Goal: Communication & Community: Participate in discussion

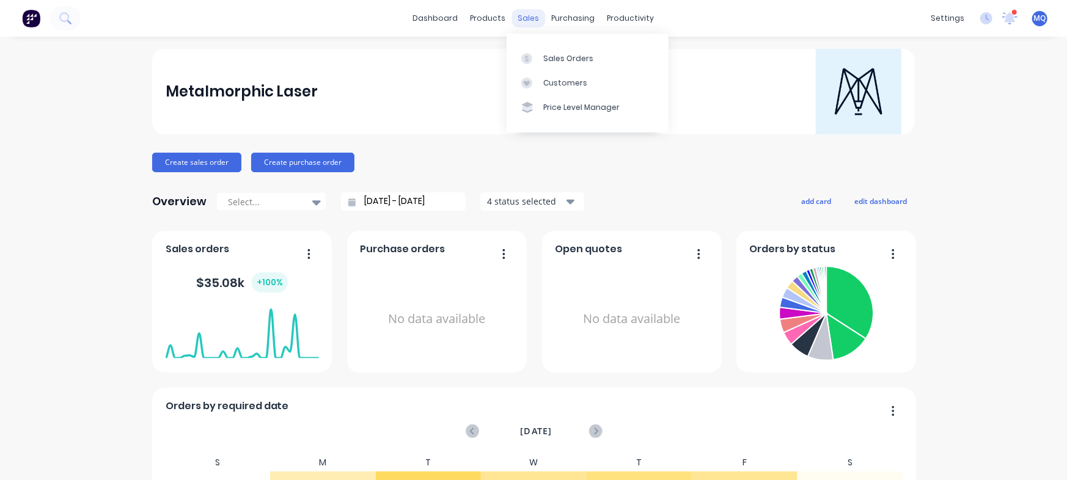
click at [535, 12] on div "sales" at bounding box center [529, 18] width 34 height 18
click at [539, 59] on link "Purchase Orders" at bounding box center [619, 58] width 162 height 24
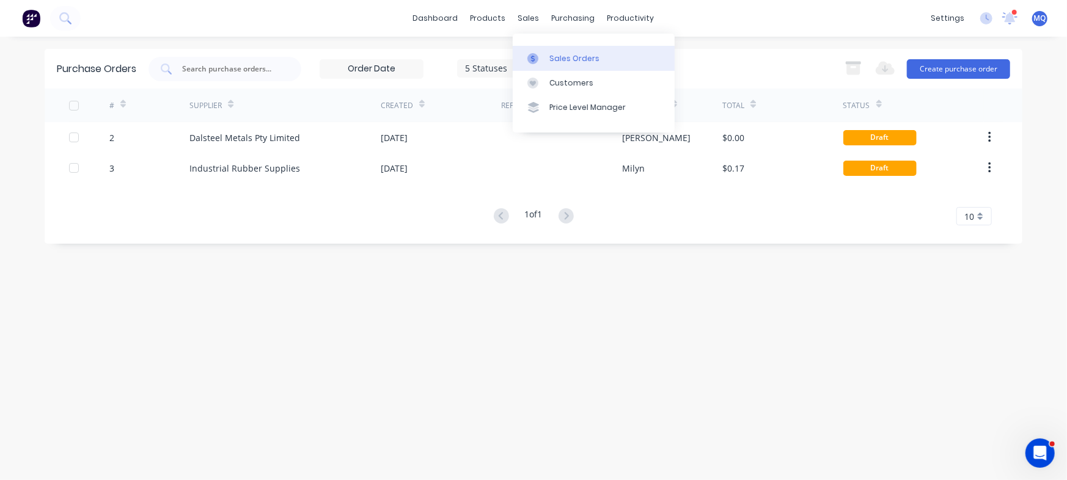
click at [540, 54] on div at bounding box center [536, 58] width 18 height 11
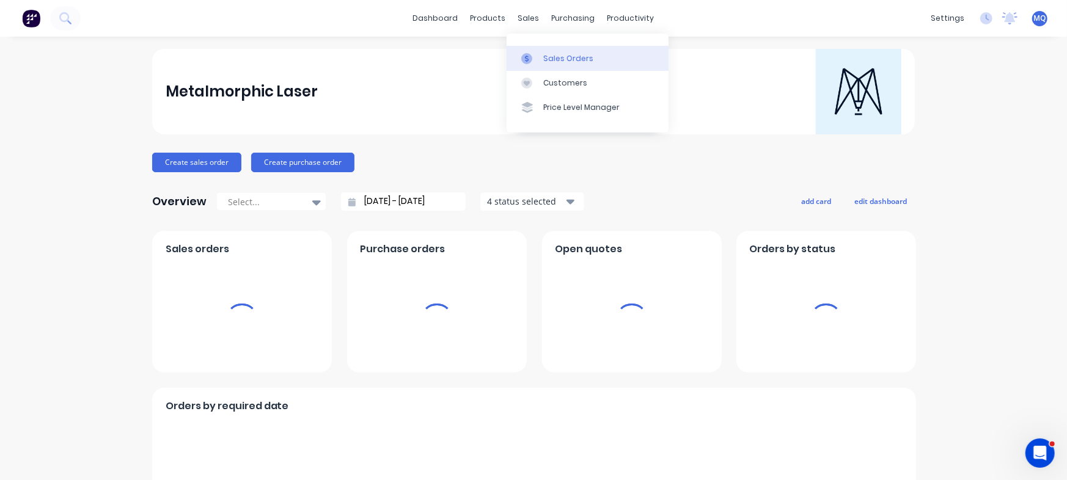
click at [523, 59] on icon at bounding box center [526, 58] width 11 height 11
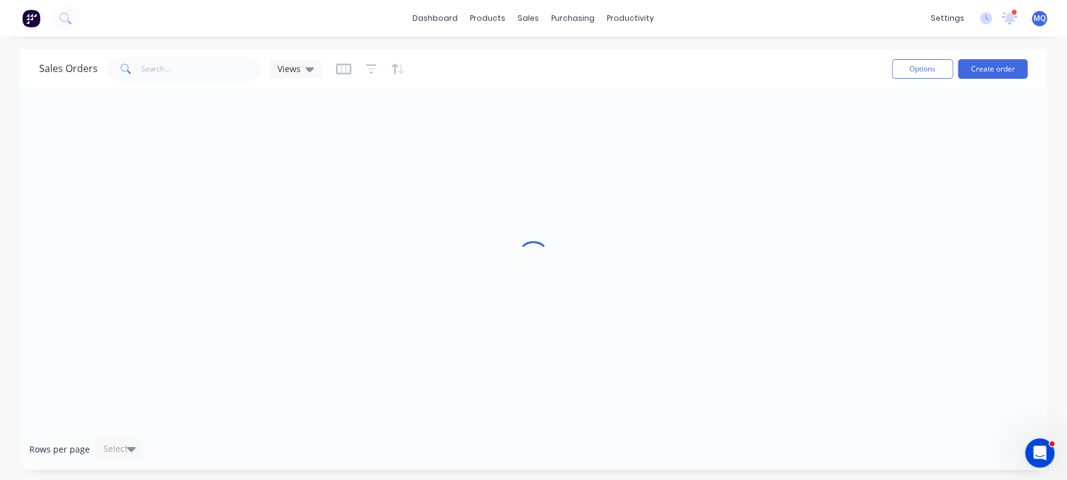
click at [630, 257] on div at bounding box center [534, 259] width 1028 height 340
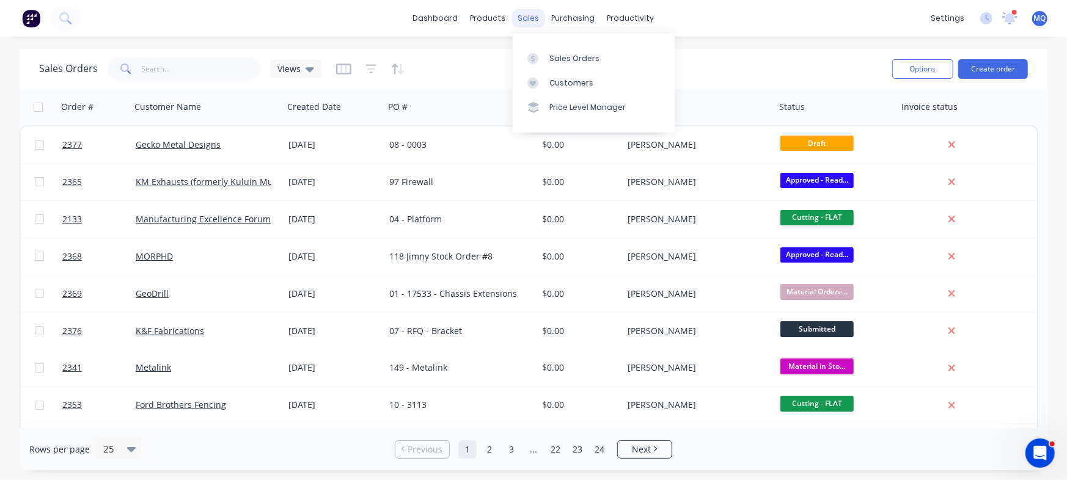
click at [520, 22] on div "sales" at bounding box center [529, 18] width 34 height 18
click at [530, 64] on link "Sales Orders" at bounding box center [594, 58] width 162 height 24
click at [561, 57] on div "Sales Orders" at bounding box center [574, 58] width 50 height 11
click at [206, 73] on input "text" at bounding box center [201, 69] width 119 height 24
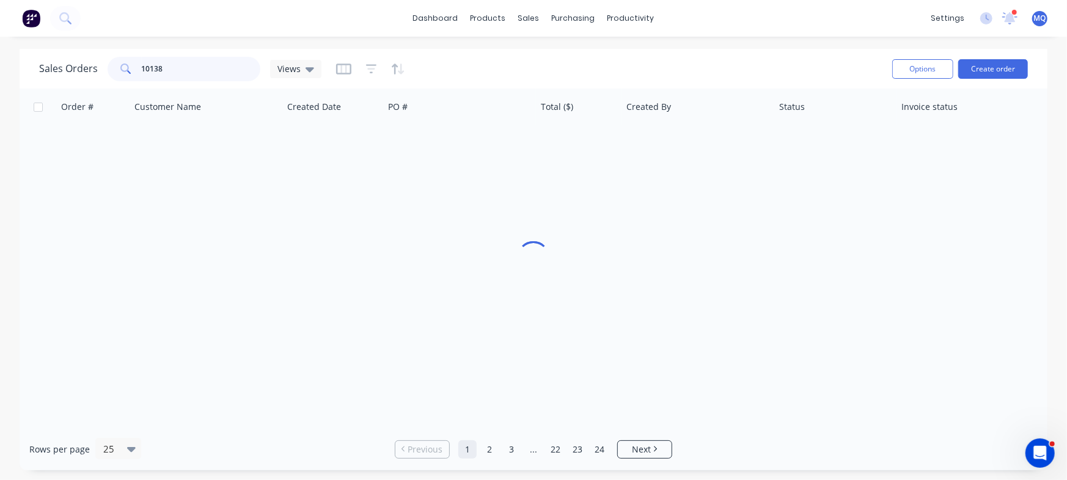
type input "10138"
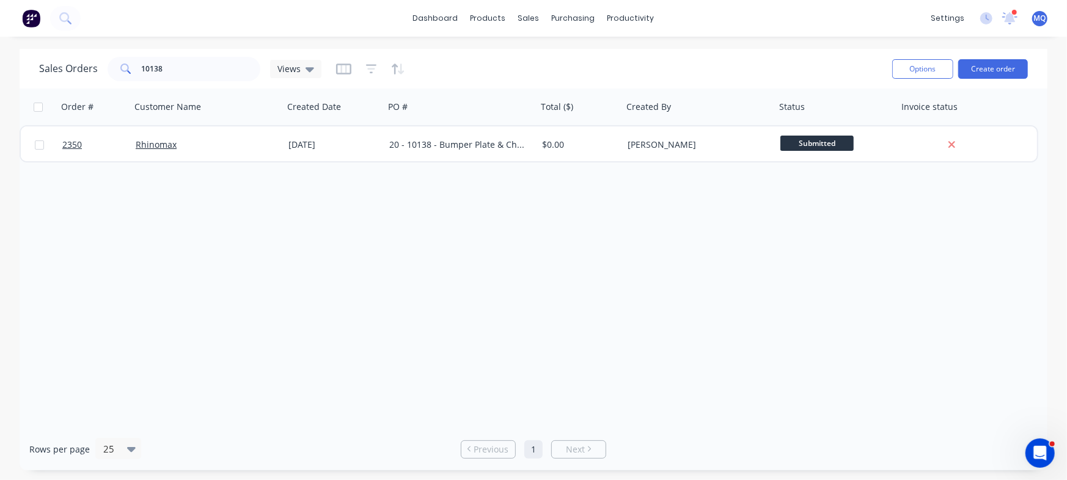
click at [823, 414] on div "Order # Customer Name Created Date PO # Total ($) Created By Status Invoice sta…" at bounding box center [534, 259] width 1028 height 340
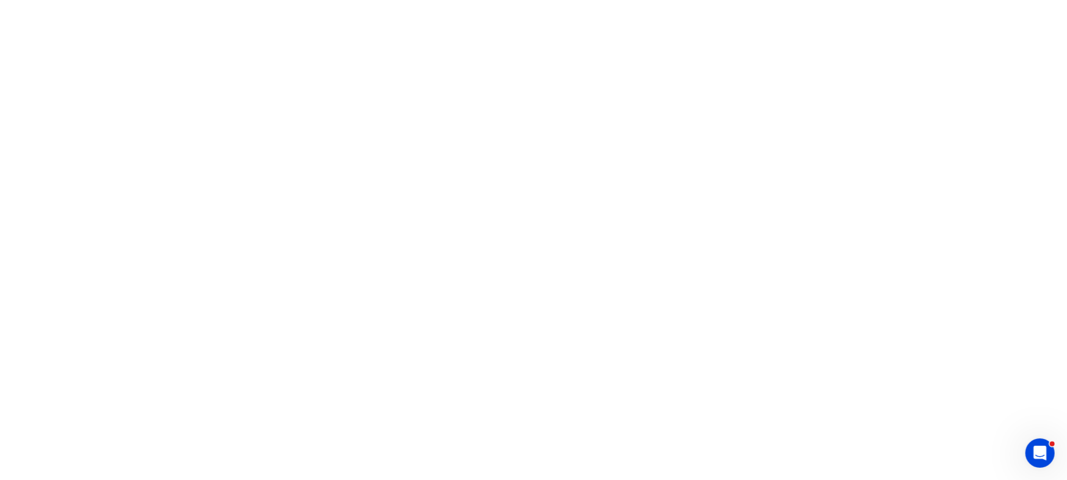
click at [517, 0] on html at bounding box center [533, 0] width 1067 height 0
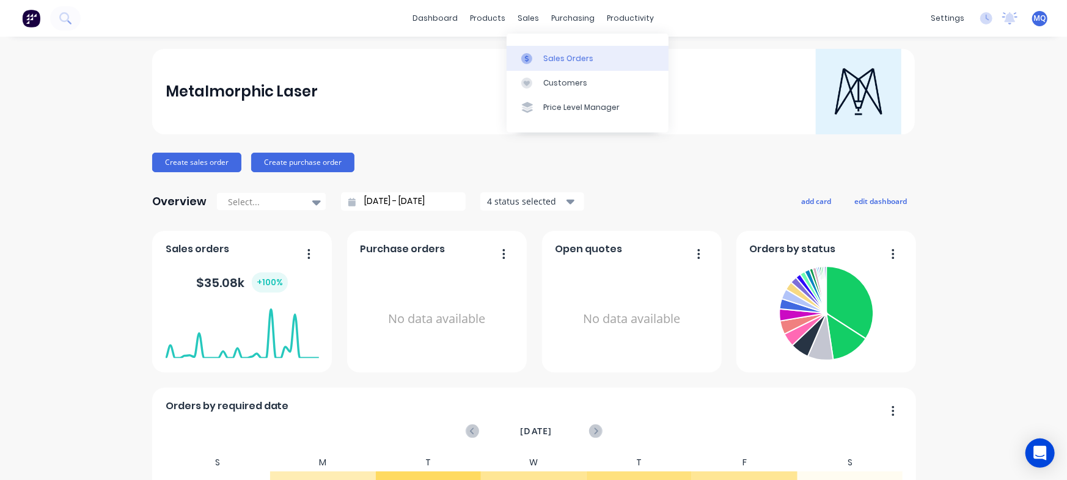
click at [539, 58] on div at bounding box center [530, 58] width 18 height 11
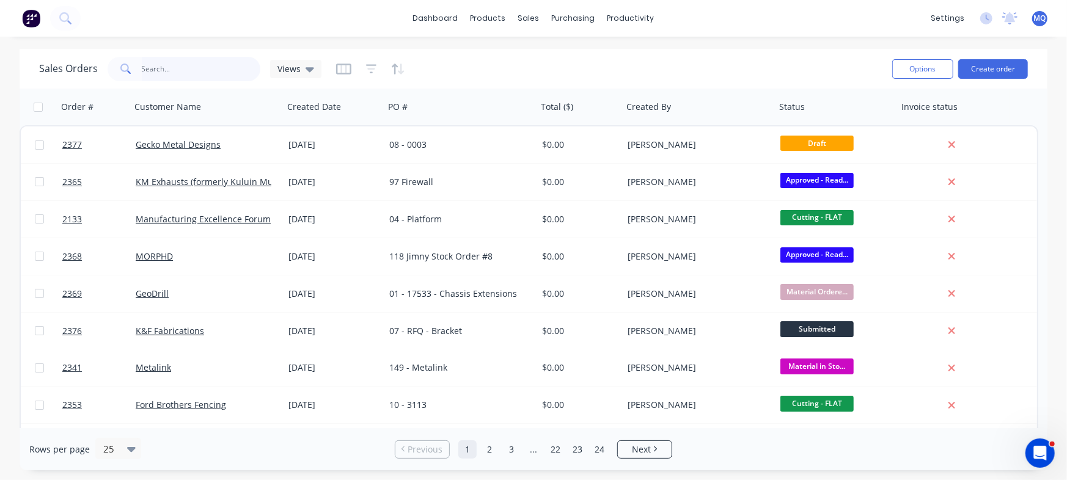
click at [173, 78] on input "text" at bounding box center [201, 69] width 119 height 24
type input "10138"
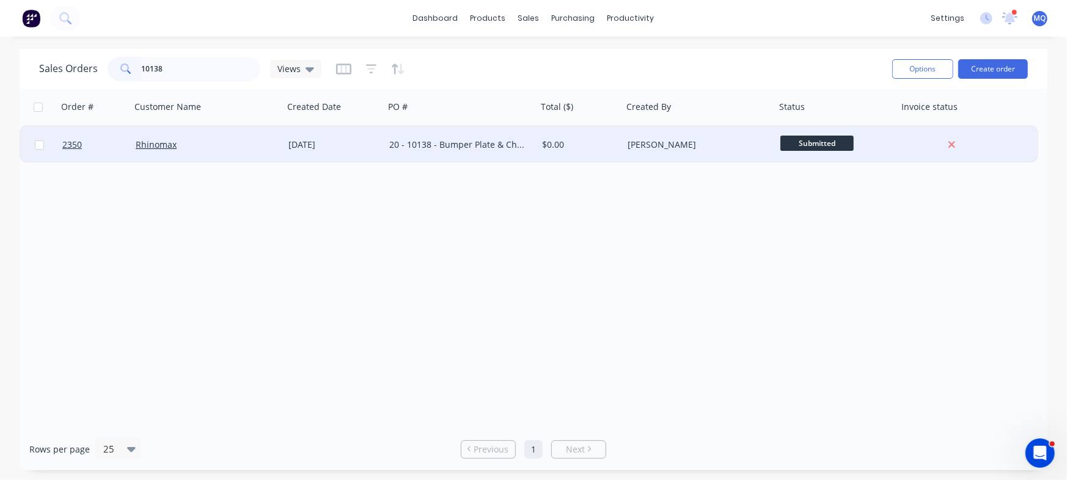
click at [392, 141] on div "20 - 10138 - Bumper Plate & Chassis Parts" at bounding box center [457, 145] width 136 height 12
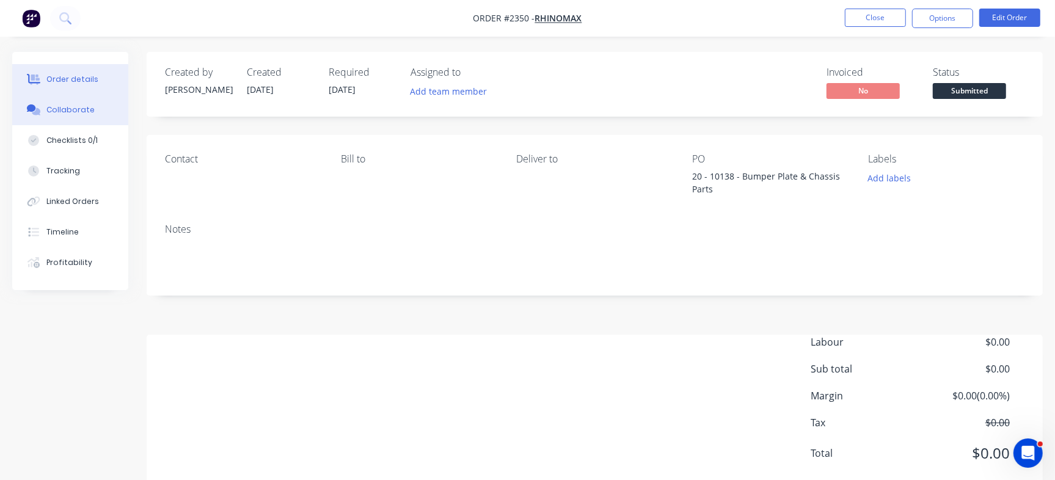
click at [92, 114] on button "Collaborate" at bounding box center [70, 110] width 116 height 31
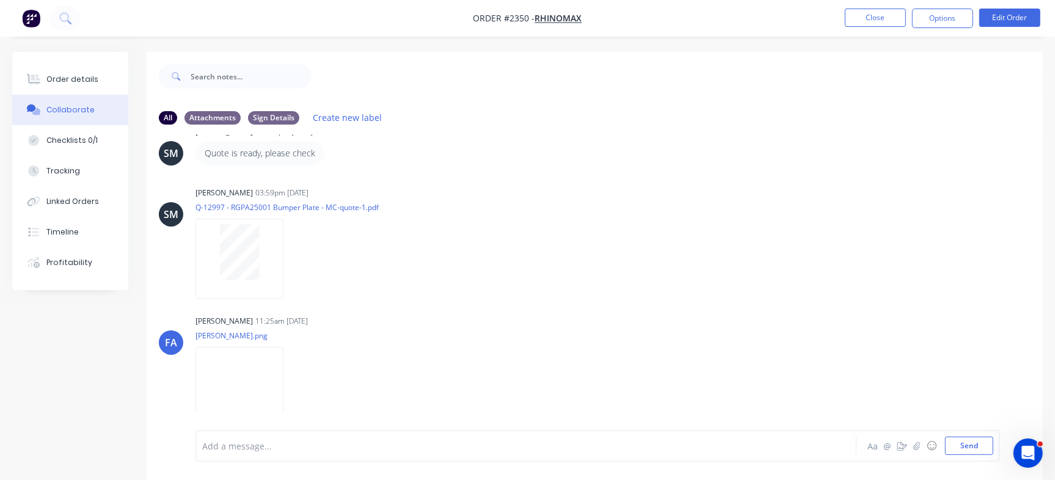
scroll to position [350, 0]
click at [252, 406] on img at bounding box center [239, 385] width 88 height 80
click at [78, 143] on div "Checklists 0/1" at bounding box center [71, 140] width 51 height 11
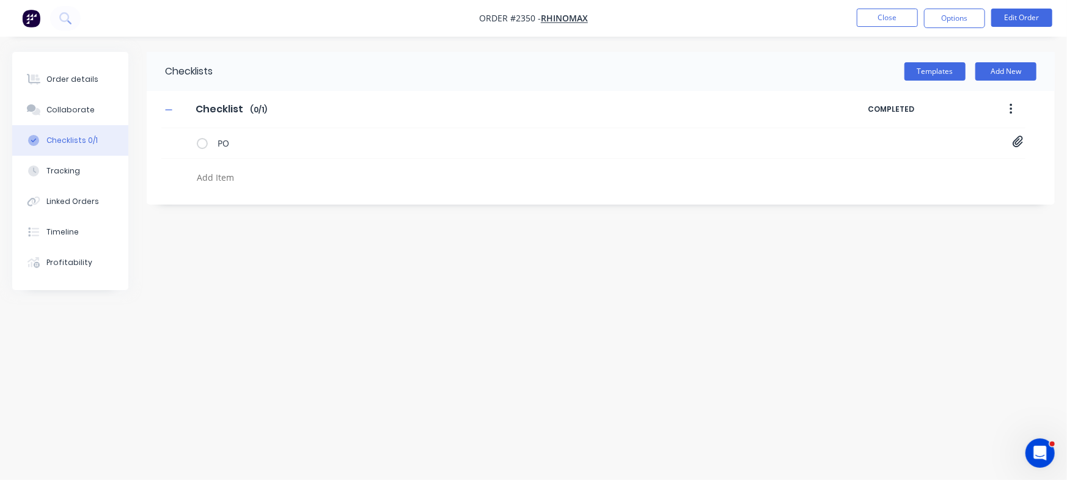
click at [236, 175] on textarea at bounding box center [470, 178] width 556 height 18
paste textarea "QU-1434"
type textarea "x"
type textarea "QU-1434"
type textarea "x"
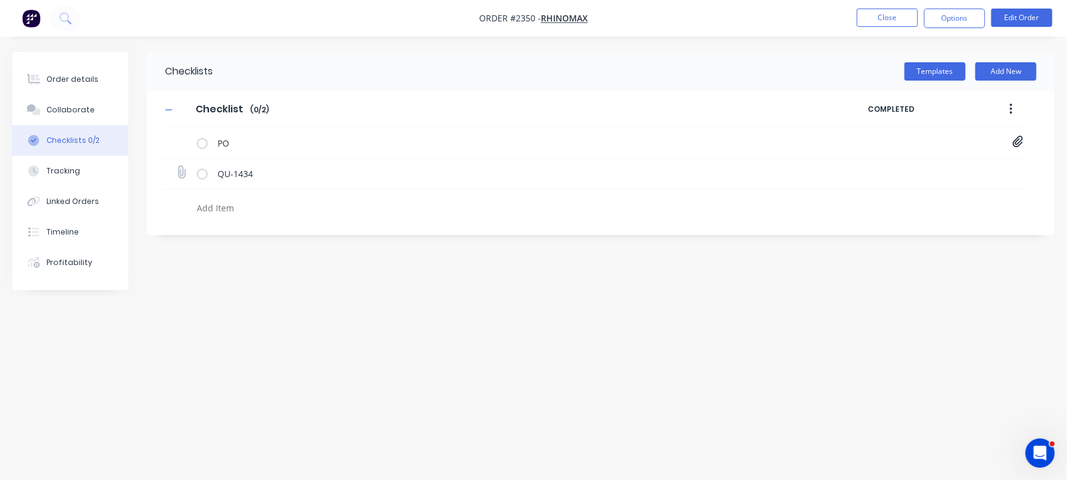
type textarea "x"
click at [180, 170] on icon at bounding box center [181, 172] width 16 height 16
click at [176, 166] on input "file" at bounding box center [176, 166] width 0 height 0
type input "C:\fakepath\Quote QU1434.pdf"
click at [69, 78] on div "Order details" at bounding box center [72, 79] width 52 height 11
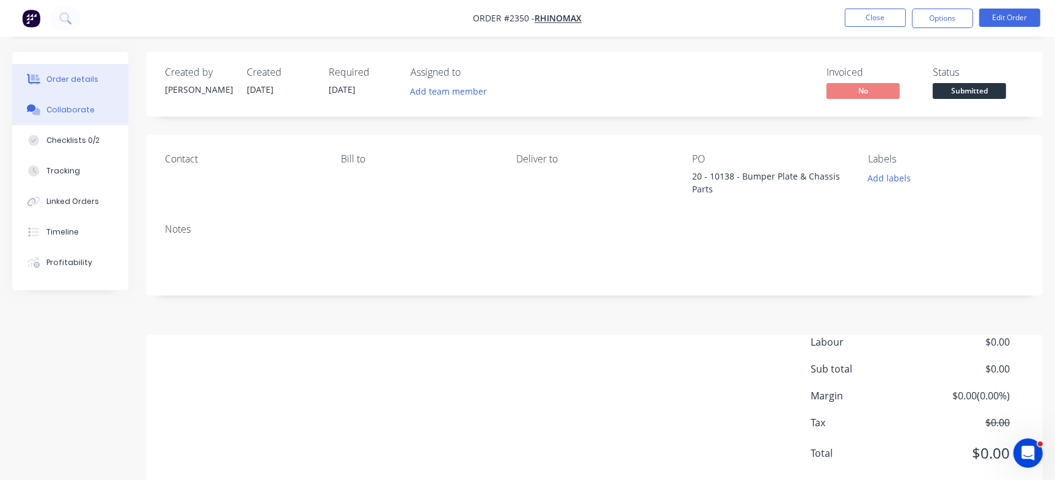
click at [84, 106] on div "Collaborate" at bounding box center [70, 109] width 48 height 11
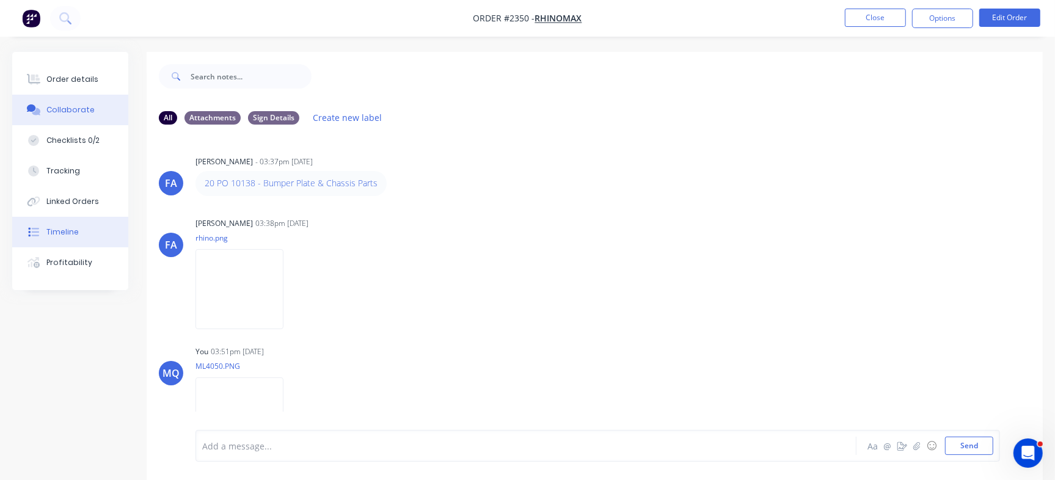
click at [91, 233] on button "Timeline" at bounding box center [70, 232] width 116 height 31
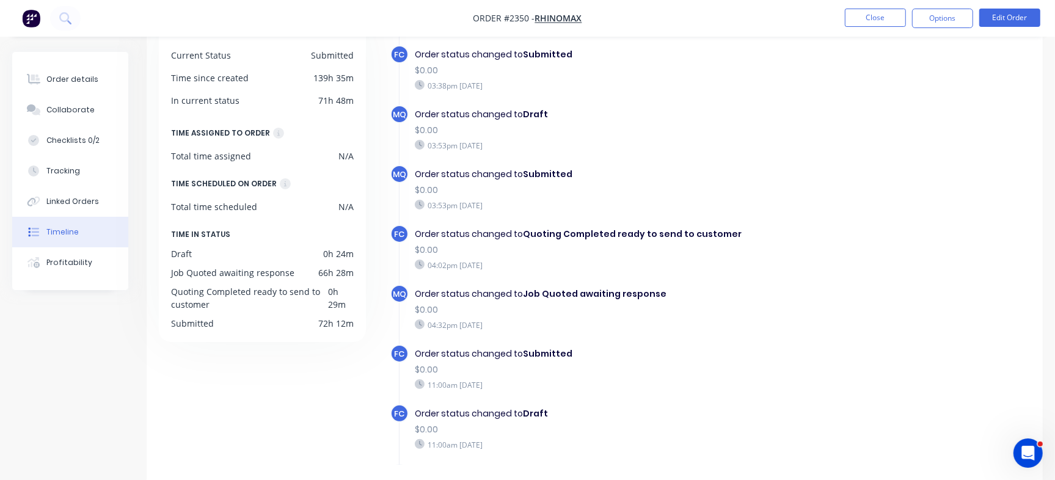
scroll to position [13, 0]
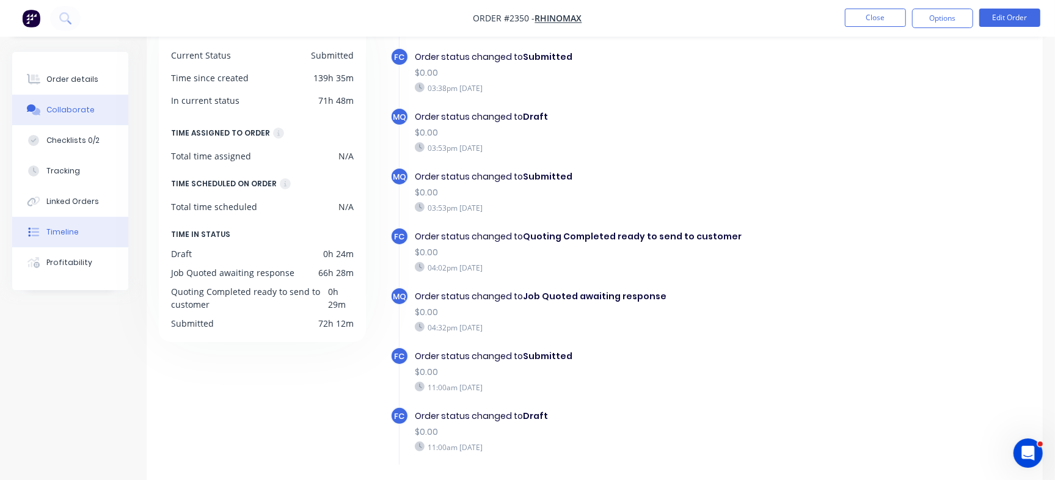
click at [61, 121] on button "Collaborate" at bounding box center [70, 110] width 116 height 31
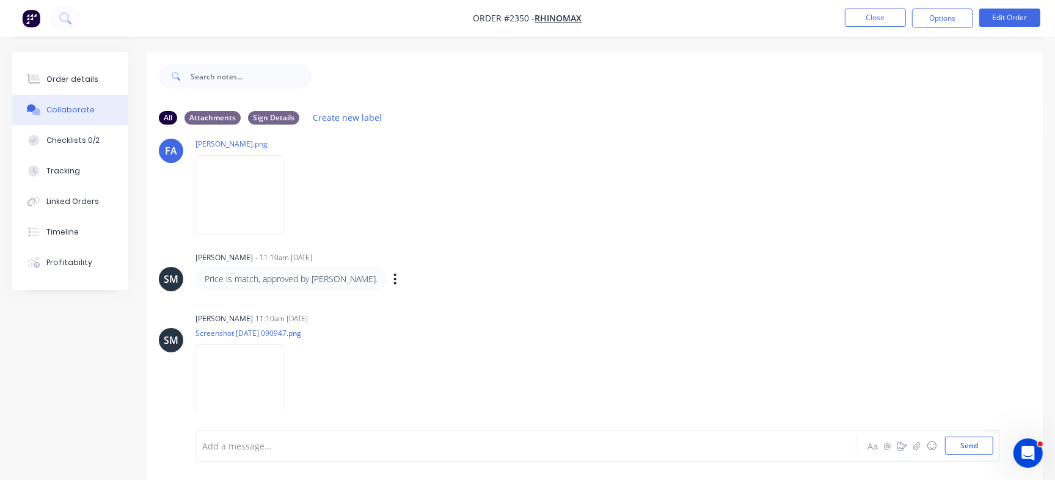
scroll to position [18, 0]
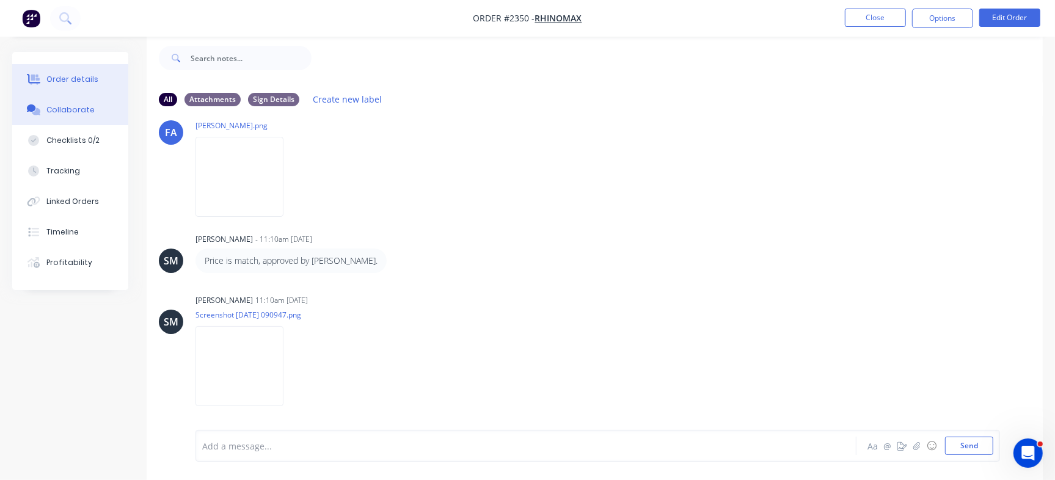
click at [92, 76] on div "Order details" at bounding box center [72, 79] width 52 height 11
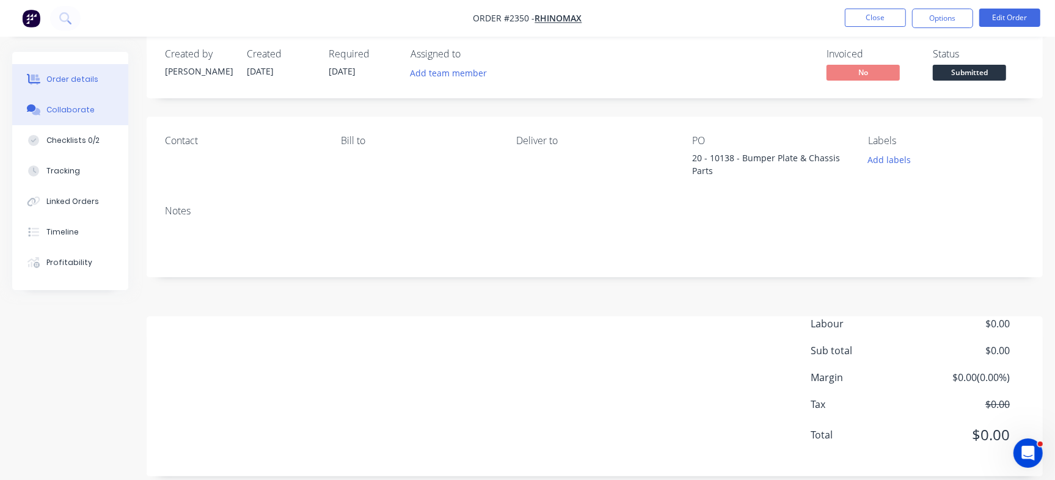
click at [82, 105] on div "Collaborate" at bounding box center [70, 109] width 48 height 11
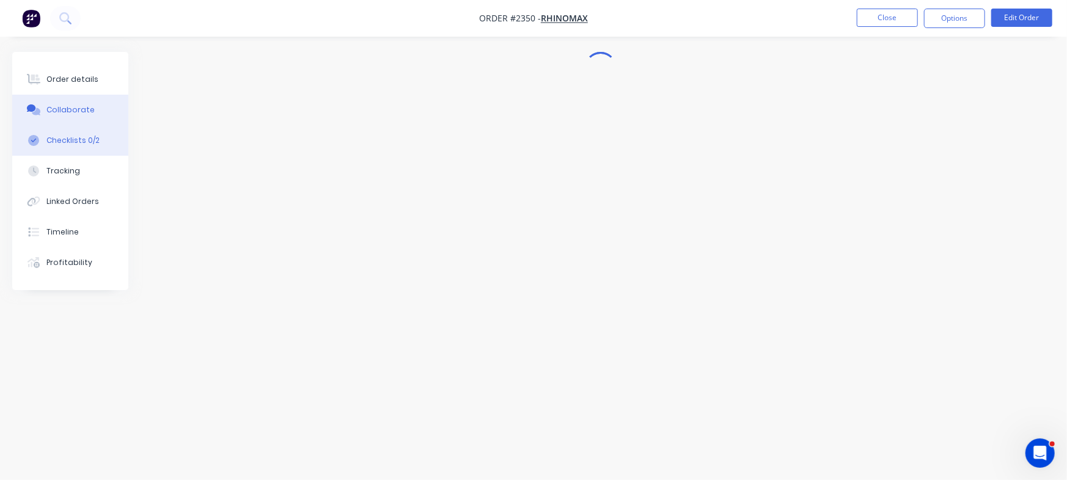
click at [80, 133] on button "Checklists 0/2" at bounding box center [70, 140] width 116 height 31
type textarea "x"
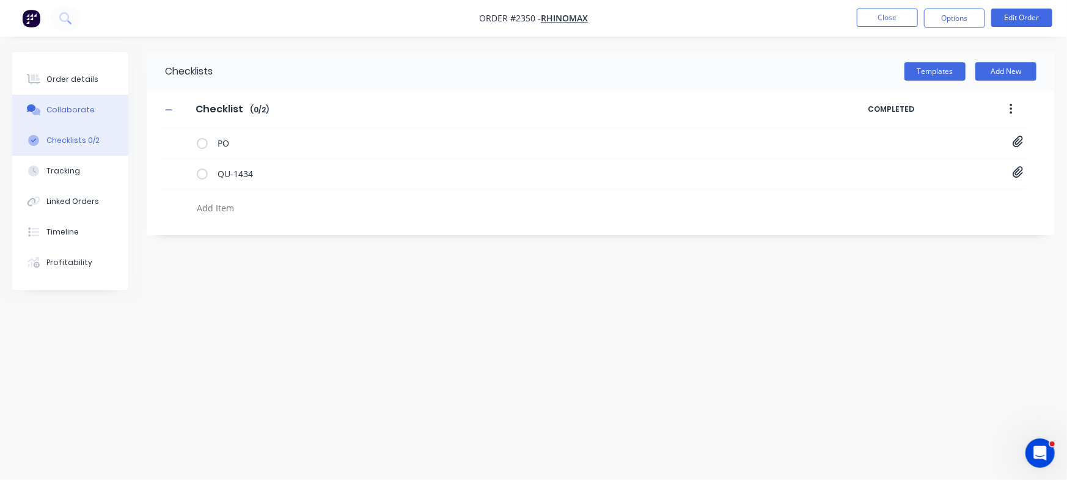
click at [84, 117] on button "Collaborate" at bounding box center [70, 110] width 116 height 31
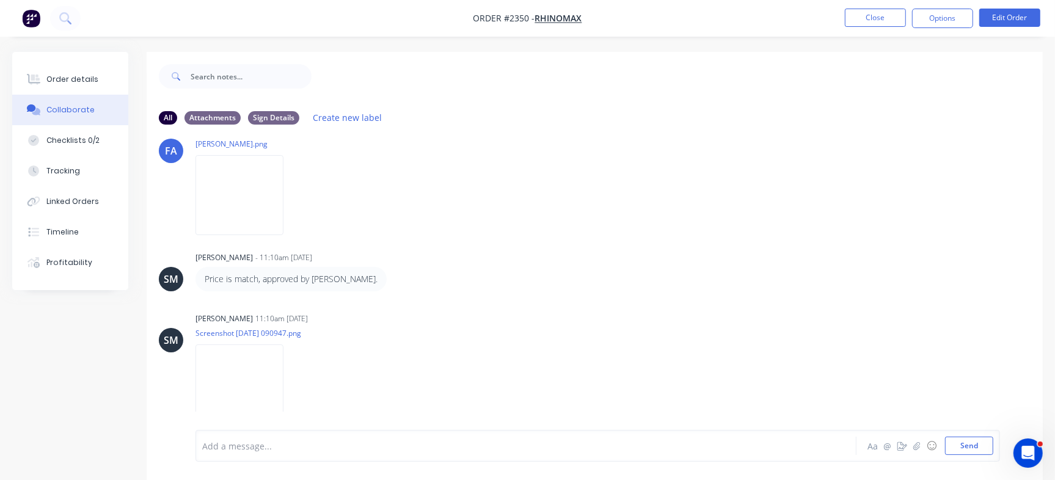
scroll to position [18, 0]
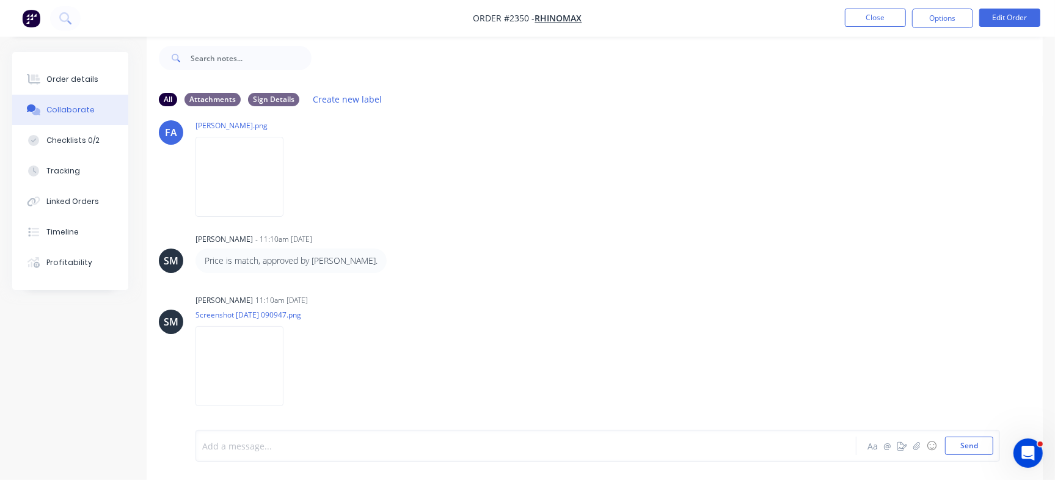
click at [433, 450] on div at bounding box center [499, 446] width 593 height 13
click at [610, 178] on div "[PERSON_NAME] [PERSON_NAME] 11:25am [DATE] [PERSON_NAME].png Labels Download De…" at bounding box center [595, 157] width 896 height 110
click at [368, 459] on div "@ Aa @ ☺ Send" at bounding box center [597, 446] width 805 height 32
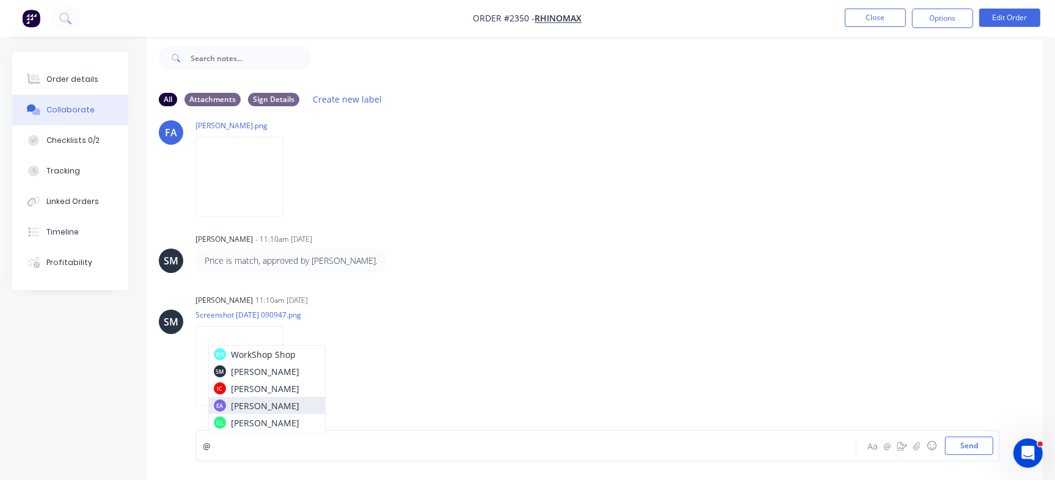
click at [421, 444] on div "@" at bounding box center [499, 446] width 593 height 13
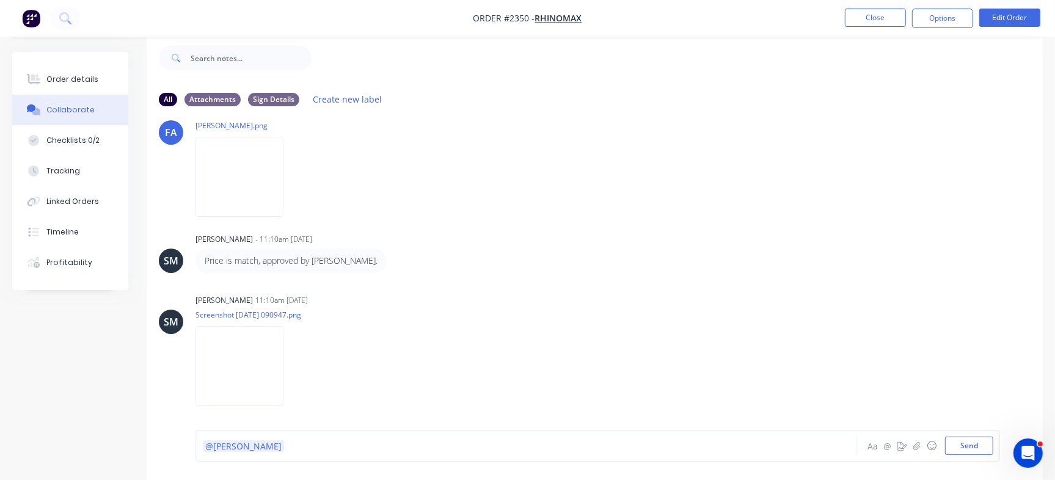
click at [293, 423] on div "@[PERSON_NAME] @ ☺ Send" at bounding box center [595, 446] width 896 height 68
click at [304, 439] on div "@[PERSON_NAME]" at bounding box center [498, 446] width 593 height 18
click at [976, 441] on button "Send" at bounding box center [969, 446] width 48 height 18
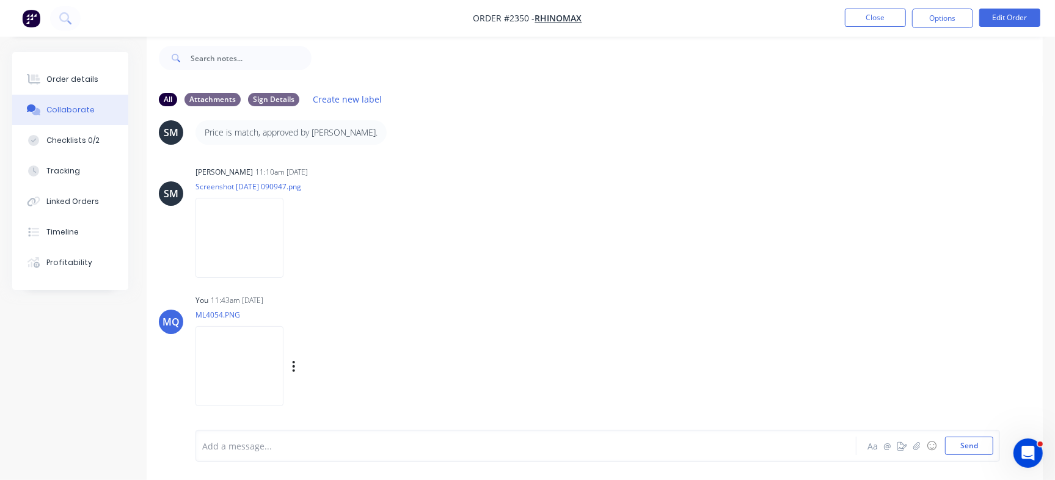
click at [283, 387] on img at bounding box center [239, 366] width 88 height 80
click at [360, 443] on div at bounding box center [499, 446] width 593 height 13
drag, startPoint x: 281, startPoint y: 434, endPoint x: 288, endPoint y: 429, distance: 8.0
click at [288, 429] on div "@ Aa @ ☺ Send" at bounding box center [595, 446] width 896 height 68
click at [288, 447] on div "@" at bounding box center [499, 446] width 593 height 13
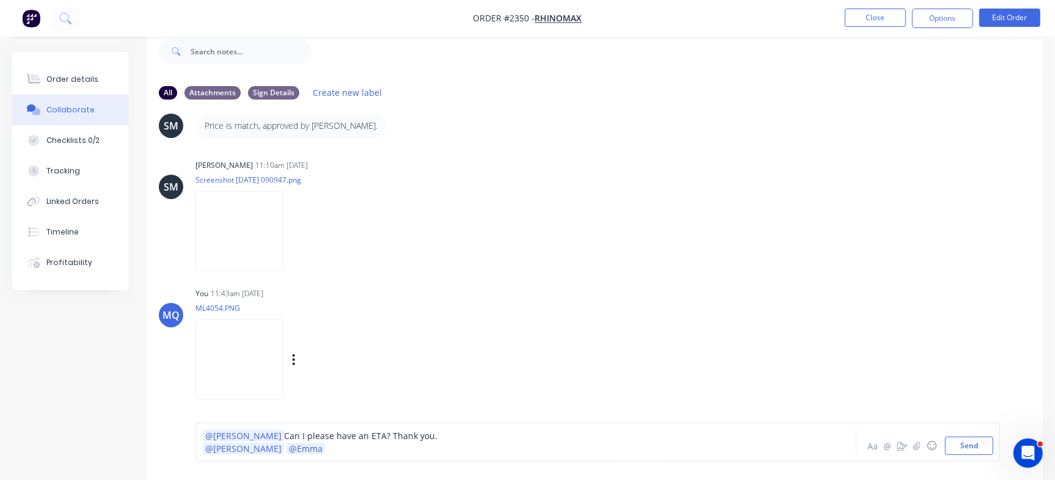
scroll to position [18, 0]
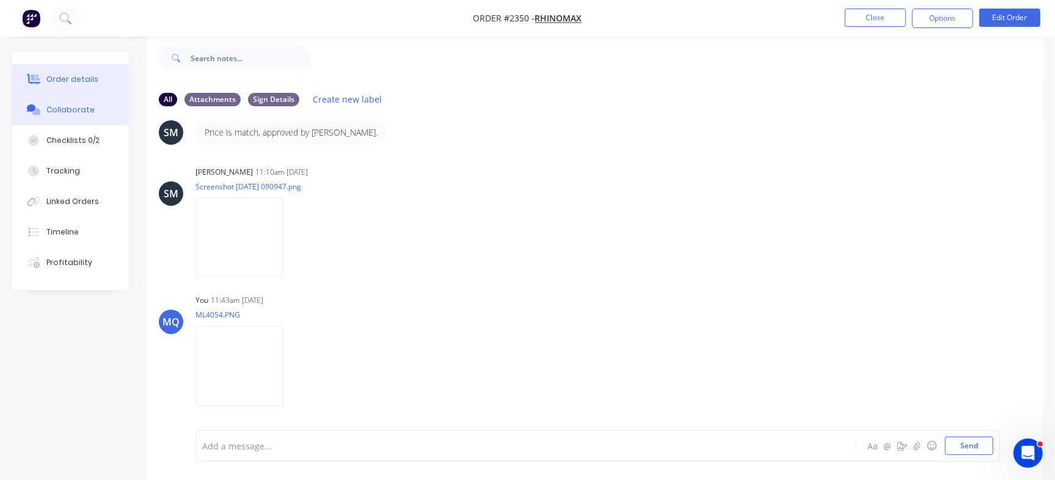
click at [61, 92] on button "Order details" at bounding box center [70, 79] width 116 height 31
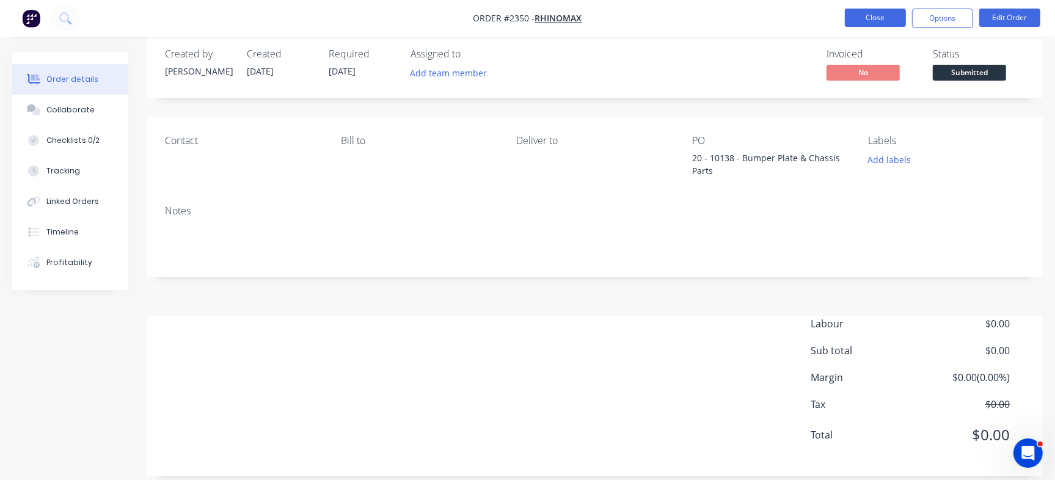
click at [872, 12] on button "Close" at bounding box center [875, 18] width 61 height 18
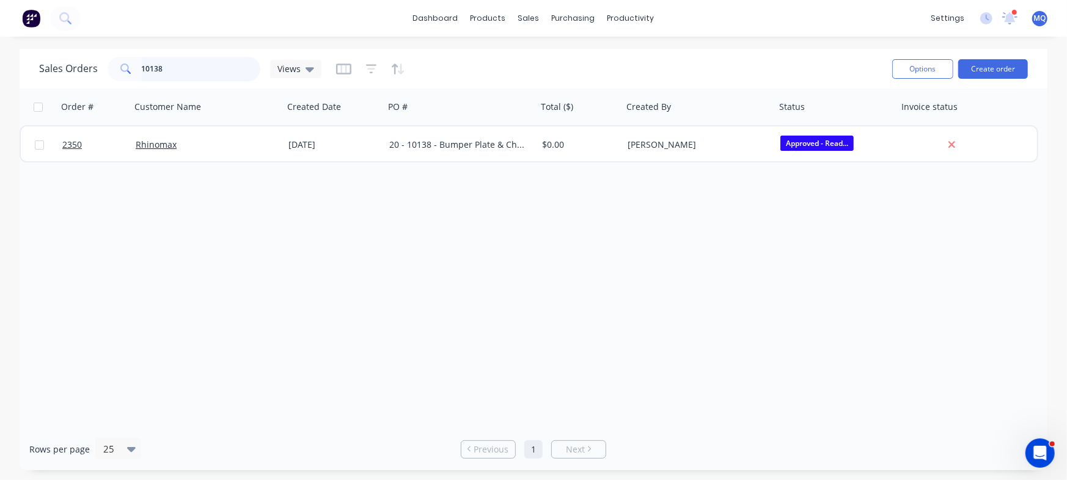
click at [208, 71] on input "10138" at bounding box center [201, 69] width 119 height 24
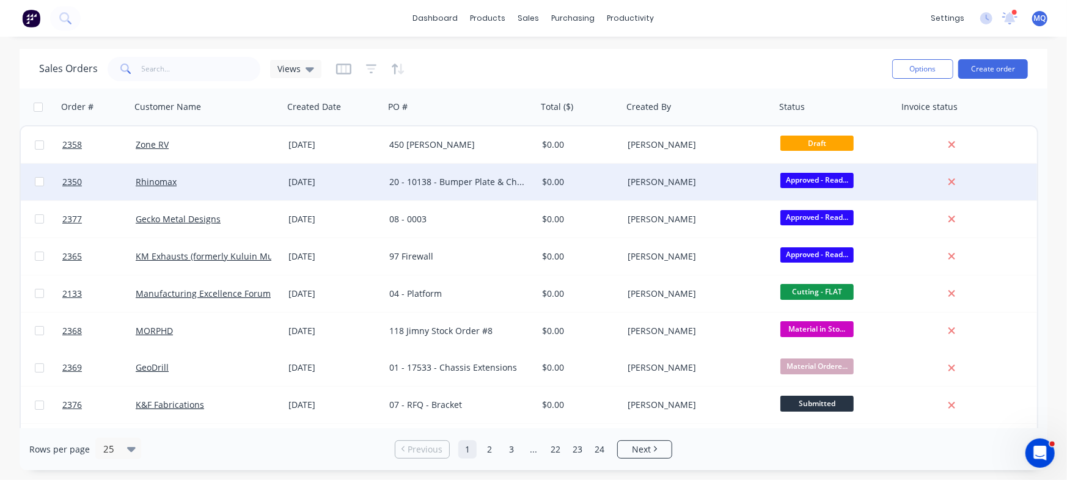
click at [343, 186] on div "[DATE]" at bounding box center [333, 182] width 91 height 12
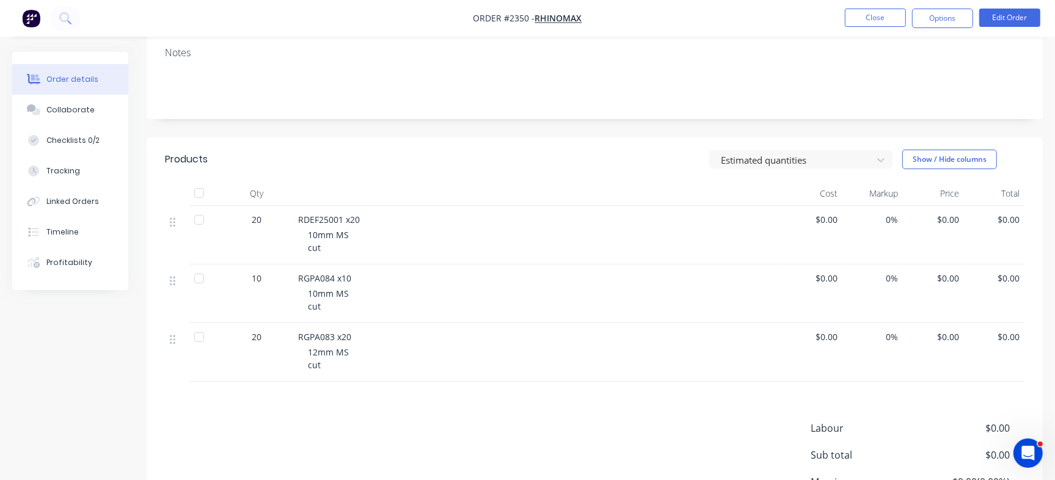
scroll to position [175, 0]
click at [62, 132] on button "Checklists 0/2" at bounding box center [70, 140] width 116 height 31
type textarea "x"
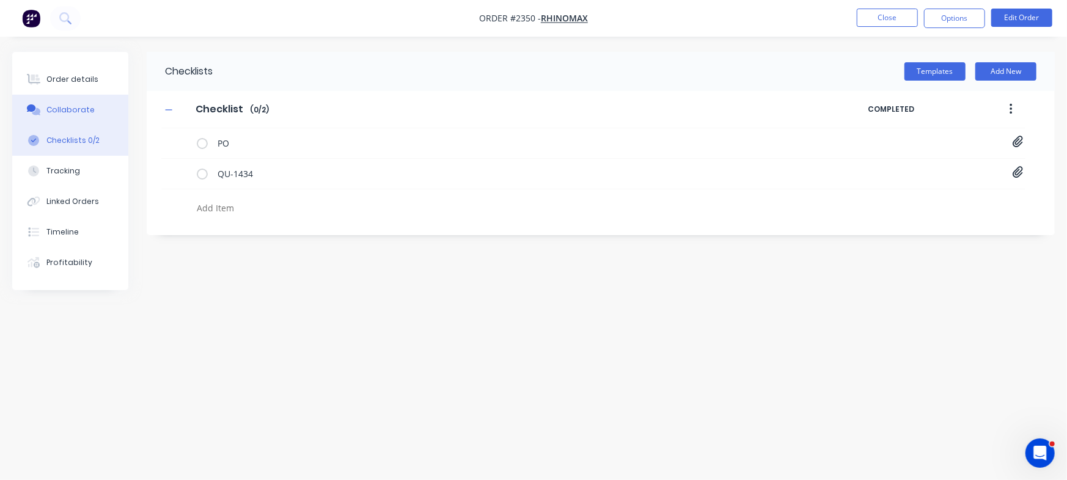
click at [64, 104] on div "Collaborate" at bounding box center [70, 109] width 48 height 11
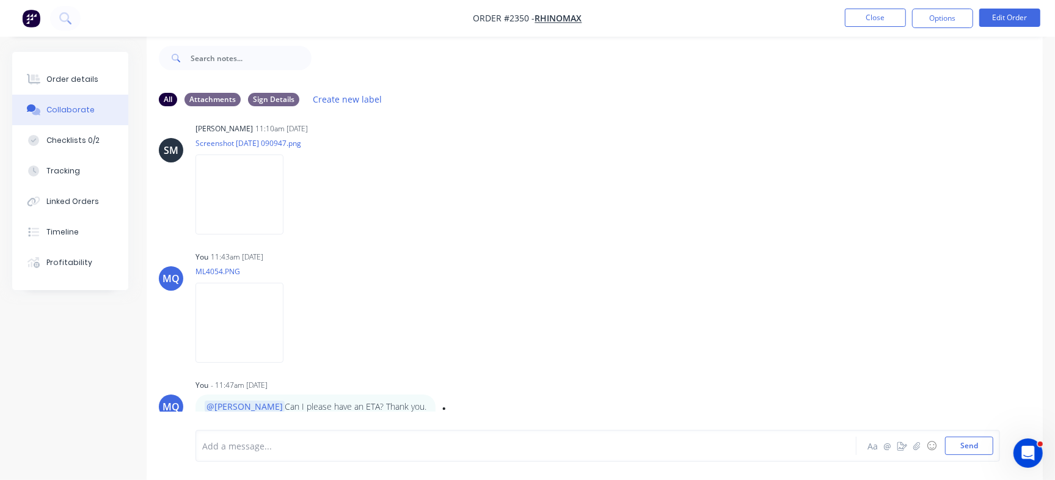
scroll to position [731, 0]
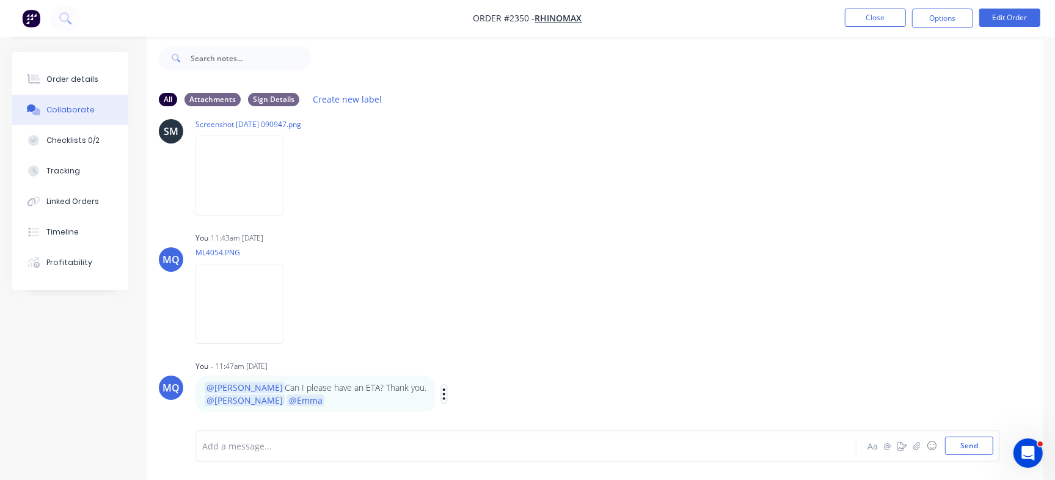
click at [442, 395] on button "button" at bounding box center [444, 394] width 5 height 18
click at [450, 376] on button "Edit" at bounding box center [488, 378] width 77 height 20
drag, startPoint x: 277, startPoint y: 453, endPoint x: 205, endPoint y: 452, distance: 71.5
click at [205, 452] on div "@[PERSON_NAME] @[PERSON_NAME]" at bounding box center [499, 448] width 593 height 13
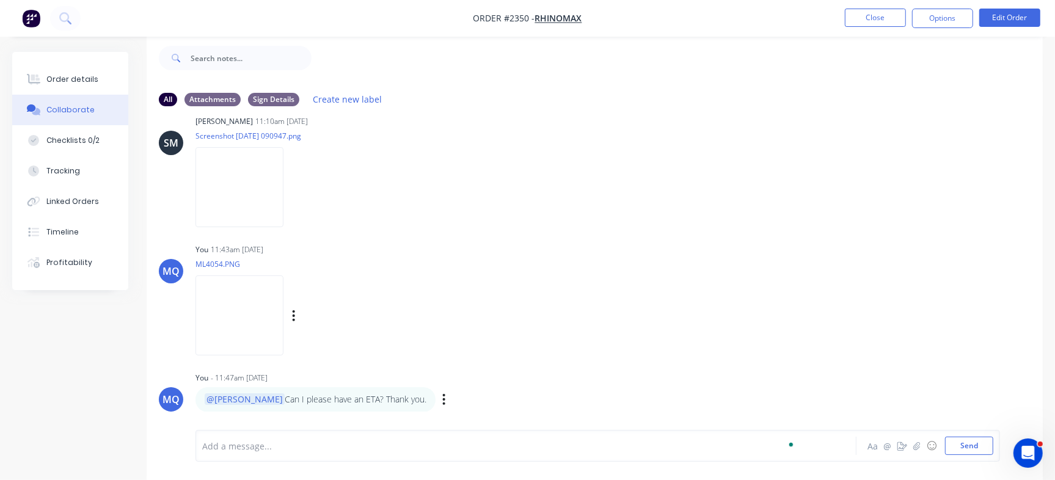
scroll to position [718, 0]
click at [91, 81] on div "Order details" at bounding box center [72, 79] width 52 height 11
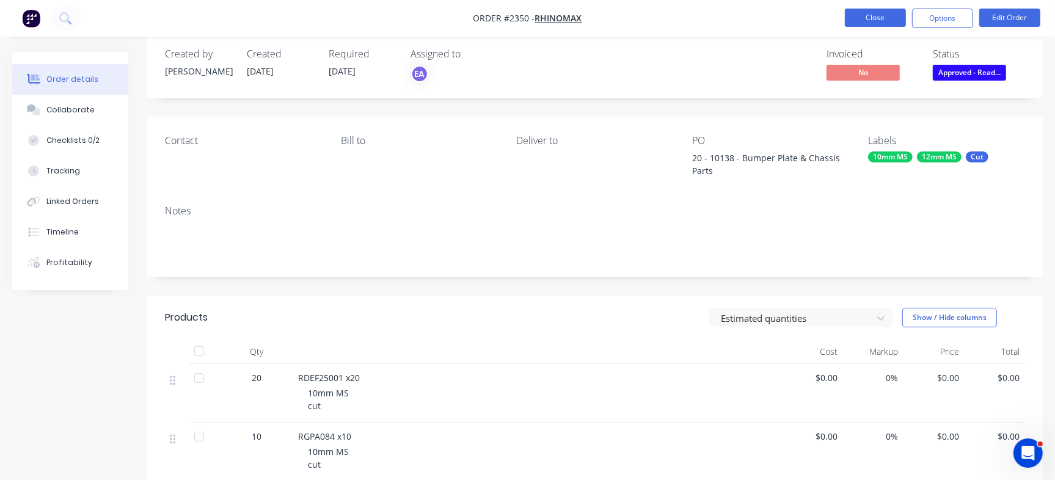
click at [886, 24] on button "Close" at bounding box center [875, 18] width 61 height 18
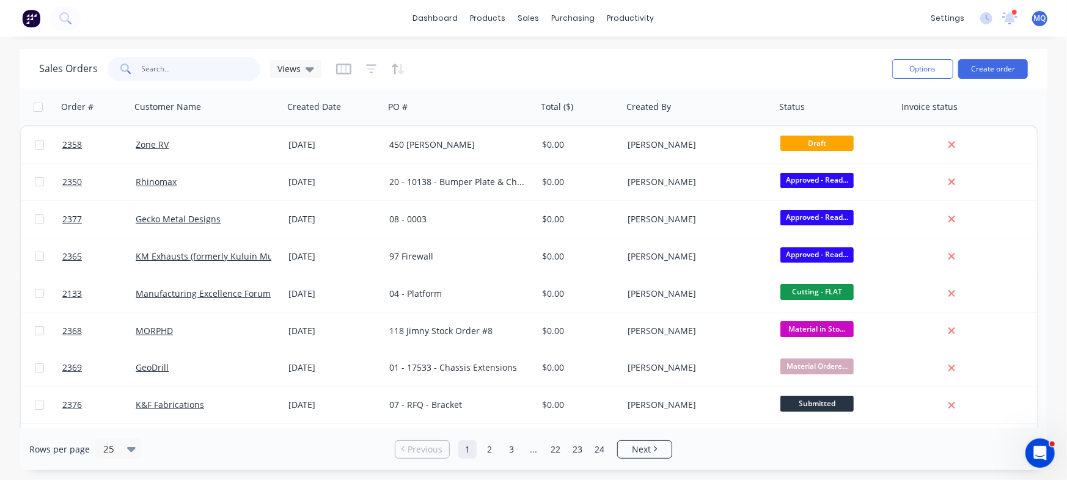
click at [205, 76] on input "text" at bounding box center [201, 69] width 119 height 24
type input "gecko"
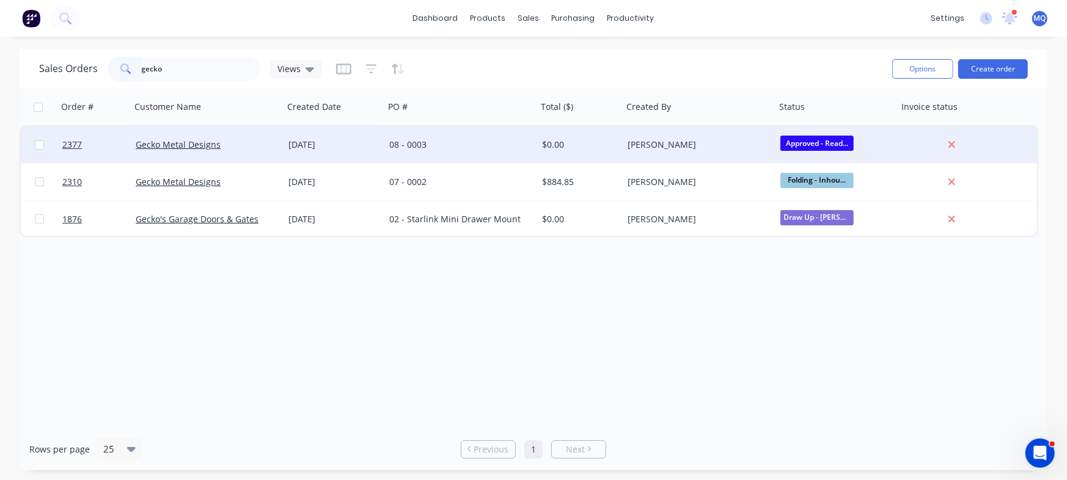
click at [263, 142] on div "Gecko Metal Designs" at bounding box center [204, 145] width 136 height 12
